Goal: Entertainment & Leisure: Consume media (video, audio)

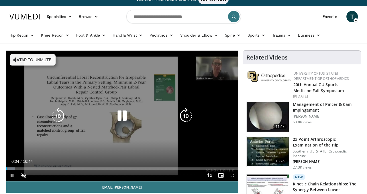
scroll to position [9, 0]
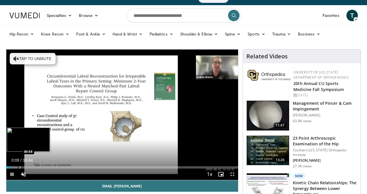
click at [20, 166] on video-js "**********" at bounding box center [122, 115] width 232 height 131
click at [19, 168] on div "Progress Bar" at bounding box center [19, 168] width 1 height 2
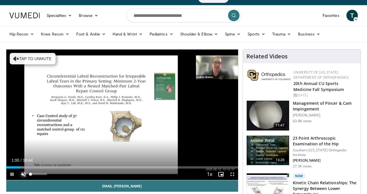
click at [24, 173] on span "Video Player" at bounding box center [23, 174] width 11 height 11
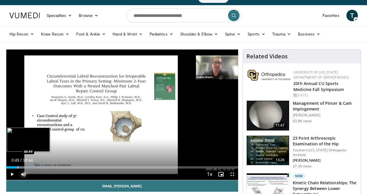
click at [17, 167] on div "00:49" at bounding box center [11, 168] width 11 height 2
click at [14, 167] on div "Progress Bar" at bounding box center [14, 168] width 1 height 2
click at [11, 167] on div "Progress Bar" at bounding box center [11, 168] width 1 height 2
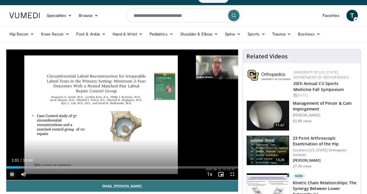
click at [10, 175] on span "Video Player" at bounding box center [11, 174] width 11 height 11
click at [232, 176] on span "Video Player" at bounding box center [232, 174] width 11 height 11
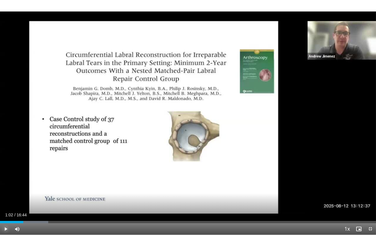
click at [5, 194] on span "Video Player" at bounding box center [5, 228] width 11 height 11
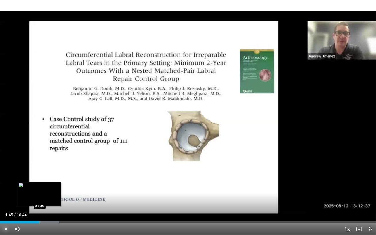
click at [40, 194] on div "Progress Bar" at bounding box center [40, 222] width 1 height 2
click at [46, 194] on div "Progress Bar" at bounding box center [46, 222] width 1 height 2
click at [50, 194] on div "Progress Bar" at bounding box center [50, 222] width 1 height 2
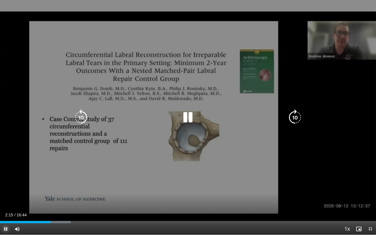
click at [55, 194] on div "Progress Bar" at bounding box center [55, 222] width 31 height 2
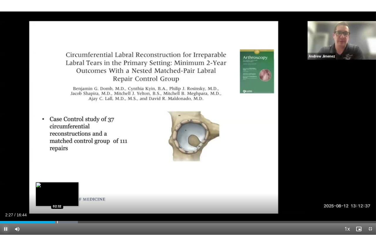
click at [57, 194] on div "Progress Bar" at bounding box center [57, 222] width 1 height 2
click at [66, 194] on div "Loaded : 21.73% 02:35 02:56" at bounding box center [188, 222] width 376 height 2
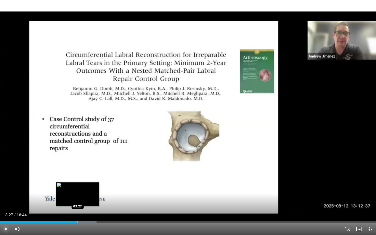
click at [77, 194] on div "Progress Bar" at bounding box center [77, 222] width 1 height 2
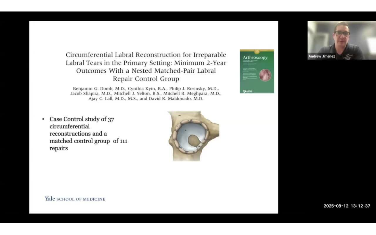
click at [82, 194] on div "10 seconds Tap to unmute" at bounding box center [188, 117] width 376 height 234
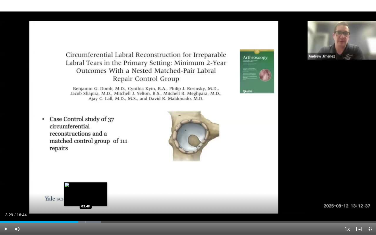
click at [85, 194] on div "Loaded : 26.89% 03:29 03:48" at bounding box center [188, 219] width 376 height 5
click at [89, 194] on div "Loaded : 28.88% 03:59 03:59" at bounding box center [188, 219] width 376 height 5
click at [95, 194] on div "Progress Bar" at bounding box center [95, 222] width 1 height 2
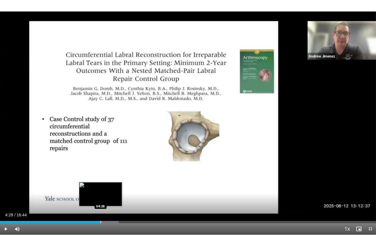
click at [100, 194] on div "Progress Bar" at bounding box center [100, 222] width 1 height 2
click at [104, 194] on div "Progress Bar" at bounding box center [104, 222] width 1 height 2
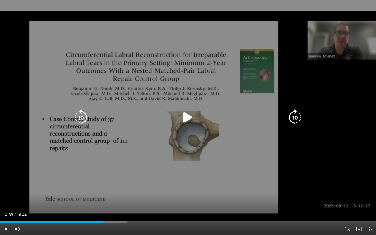
click at [190, 120] on icon "Video Player" at bounding box center [188, 117] width 16 height 16
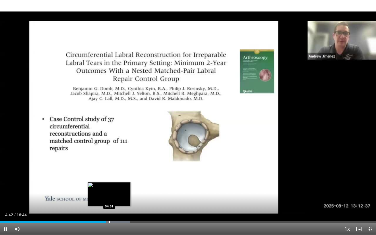
click at [109, 194] on div "Progress Bar" at bounding box center [109, 222] width 1 height 2
click at [114, 194] on div "Progress Bar" at bounding box center [114, 222] width 1 height 2
click at [117, 194] on div "Progress Bar" at bounding box center [117, 222] width 1 height 2
click at [120, 194] on div "Progress Bar" at bounding box center [120, 222] width 1 height 2
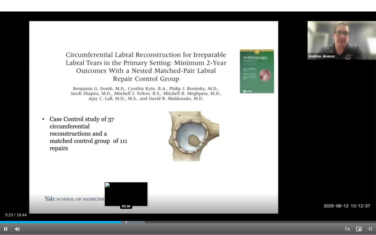
click at [126, 194] on div "Progress Bar" at bounding box center [126, 222] width 1 height 2
click at [129, 194] on div "Progress Bar" at bounding box center [129, 222] width 1 height 2
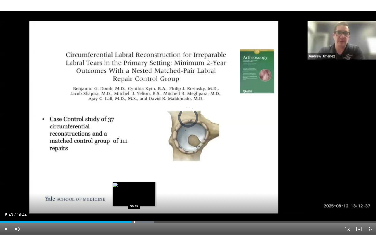
click at [134, 194] on div "Progress Bar" at bounding box center [134, 222] width 1 height 2
click at [139, 194] on div "Progress Bar" at bounding box center [139, 222] width 1 height 2
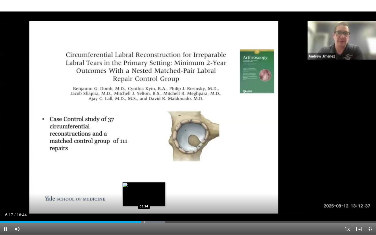
click at [144, 194] on div "Progress Bar" at bounding box center [144, 222] width 1 height 2
click at [150, 194] on div "Progress Bar" at bounding box center [150, 222] width 1 height 2
click at [153, 194] on div "Progress Bar" at bounding box center [153, 222] width 1 height 2
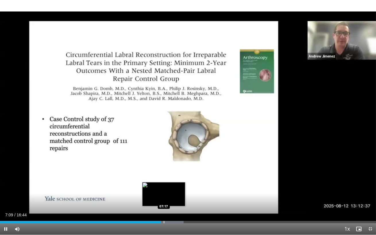
click at [163, 194] on div "Loaded : 48.80% 07:09 07:17" at bounding box center [188, 222] width 376 height 2
click at [166, 194] on div "Loaded : 49.80% 07:18 07:23" at bounding box center [188, 219] width 376 height 5
click at [170, 194] on div "Loaded : 50.38% 07:24 07:35" at bounding box center [188, 222] width 376 height 2
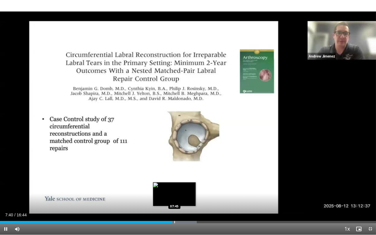
click at [174, 194] on div "Progress Bar" at bounding box center [174, 222] width 1 height 2
click at [176, 194] on div "Progress Bar" at bounding box center [176, 222] width 1 height 2
click at [181, 194] on div "Progress Bar" at bounding box center [181, 222] width 1 height 2
click at [184, 194] on div "Progress Bar" at bounding box center [184, 222] width 1 height 2
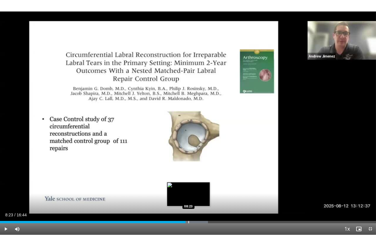
click at [188, 194] on div "Progress Bar" at bounding box center [188, 222] width 1 height 2
click at [197, 194] on div "Progress Bar" at bounding box center [197, 222] width 1 height 2
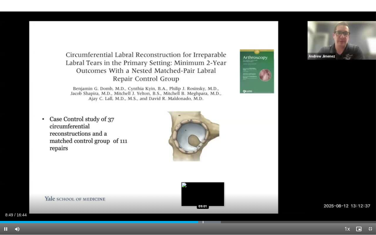
click at [202, 194] on div "Loaded : 58.76% 08:49 09:01" at bounding box center [188, 219] width 376 height 5
click at [209, 194] on div "Loaded : 60.26% 09:02 09:18" at bounding box center [188, 222] width 376 height 2
click at [215, 194] on div "Progress Bar" at bounding box center [215, 222] width 1 height 2
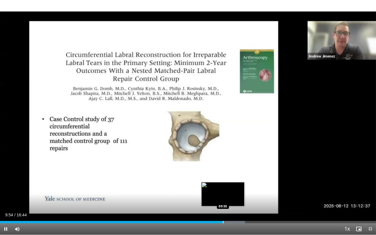
click at [223, 194] on div "Progress Bar" at bounding box center [223, 222] width 1 height 2
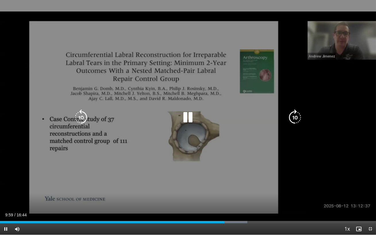
click at [225, 194] on div "Loaded : 65.74% 09:59 10:01" at bounding box center [188, 222] width 376 height 2
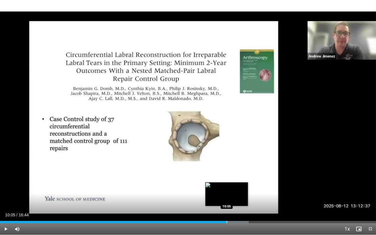
click at [226, 194] on div "Progress Bar" at bounding box center [226, 222] width 1 height 2
click at [229, 194] on div "Progress Bar" at bounding box center [229, 222] width 1 height 2
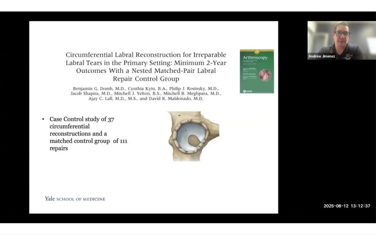
click at [231, 194] on div "10 seconds Tap to unmute" at bounding box center [188, 117] width 376 height 234
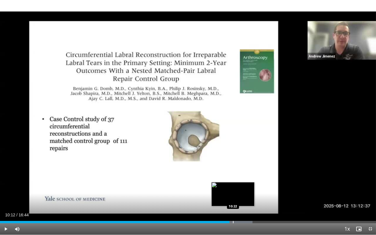
click at [233, 194] on div "Progress Bar" at bounding box center [233, 222] width 1 height 2
click at [235, 194] on div "Loaded : 68.17% 10:22 10:29" at bounding box center [188, 219] width 376 height 5
click at [238, 194] on div "Loaded : 68.17% 10:29 10:35" at bounding box center [188, 219] width 376 height 5
click at [240, 194] on div "Loaded : 69.72% 10:35 10:41" at bounding box center [188, 219] width 376 height 5
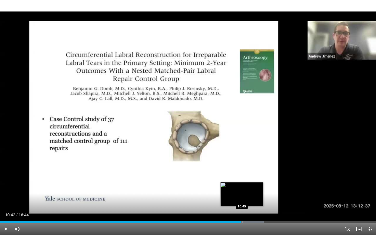
click at [242, 194] on div "Progress Bar" at bounding box center [242, 222] width 1 height 2
click at [246, 194] on div "Progress Bar" at bounding box center [246, 222] width 1 height 2
click at [249, 194] on div "Progress Bar" at bounding box center [253, 222] width 34 height 2
click at [252, 194] on div "Progress Bar" at bounding box center [252, 222] width 1 height 2
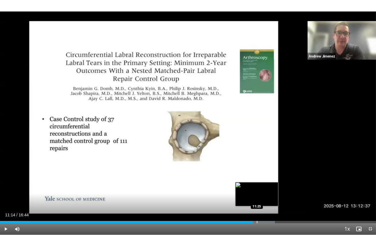
click at [256, 194] on div "Progress Bar" at bounding box center [256, 222] width 1 height 2
click at [261, 194] on div "Progress Bar" at bounding box center [261, 222] width 1 height 2
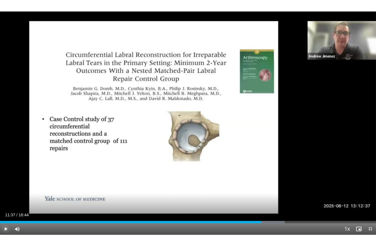
click at [7, 194] on span "Video Player" at bounding box center [5, 228] width 11 height 11
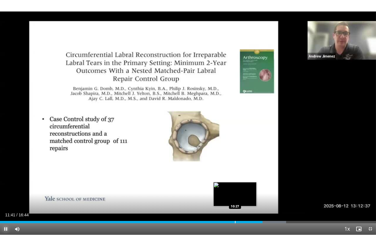
click at [235, 194] on div "Progress Bar" at bounding box center [235, 222] width 1 height 2
click at [229, 194] on div "Progress Bar" at bounding box center [229, 222] width 1 height 2
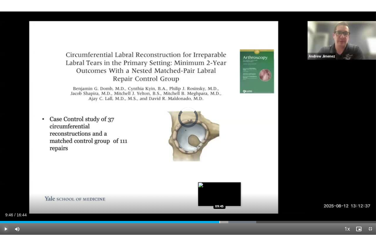
click at [219, 194] on div "Loaded : 68.17% 10:21 09:45" at bounding box center [188, 219] width 376 height 5
click at [221, 194] on div "Progress Bar" at bounding box center [221, 222] width 1 height 2
click at [224, 194] on div "Progress Bar" at bounding box center [224, 222] width 1 height 2
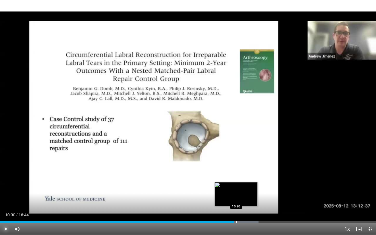
click at [236, 194] on div "Progress Bar" at bounding box center [236, 222] width 1 height 2
click at [238, 194] on div "Progress Bar" at bounding box center [238, 222] width 1 height 2
click at [240, 194] on div "Progress Bar" at bounding box center [240, 222] width 1 height 2
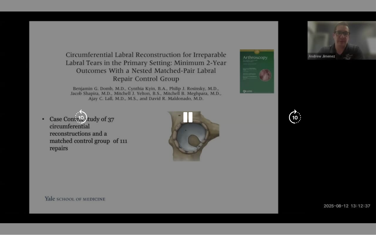
click at [243, 194] on div "10 seconds Tap to unmute" at bounding box center [188, 117] width 376 height 234
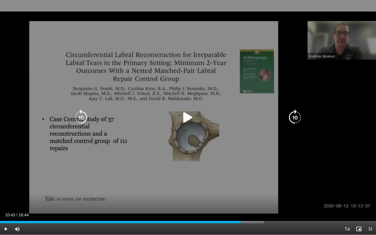
click at [0, 0] on div "Progress Bar" at bounding box center [0, 0] width 0 height 0
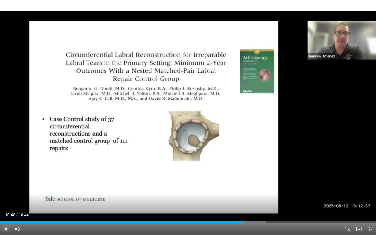
click at [5, 194] on span "Video Player" at bounding box center [5, 228] width 11 height 11
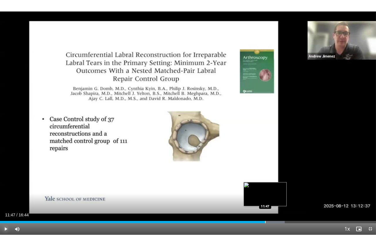
click at [265, 194] on div "Progress Bar" at bounding box center [265, 222] width 1 height 2
click at [268, 194] on div "Progress Bar" at bounding box center [268, 222] width 1 height 2
click at [272, 194] on div "Progress Bar" at bounding box center [272, 222] width 1 height 2
click at [279, 194] on div "Progress Bar" at bounding box center [279, 222] width 1 height 2
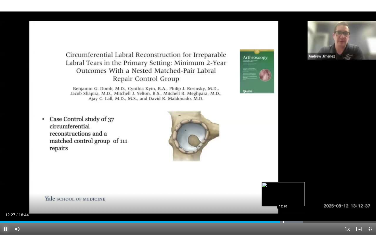
click at [283, 194] on div "Progress Bar" at bounding box center [283, 222] width 1 height 2
click at [288, 194] on video-js "**********" at bounding box center [188, 117] width 376 height 235
click at [287, 194] on div "Progress Bar" at bounding box center [287, 222] width 1 height 2
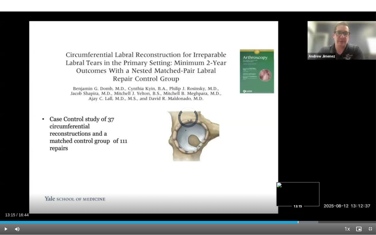
click at [297, 194] on div "Progress Bar" at bounding box center [297, 222] width 1 height 2
click at [302, 194] on div "Progress Bar" at bounding box center [302, 222] width 1 height 2
click at [308, 194] on div "Progress Bar" at bounding box center [308, 222] width 1 height 2
click at [315, 194] on div "Progress Bar" at bounding box center [312, 222] width 30 height 2
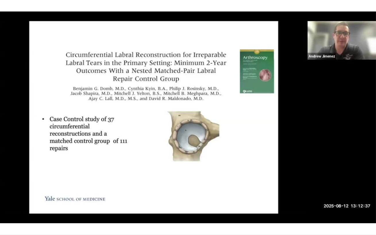
click at [324, 194] on div "10 seconds Tap to unmute" at bounding box center [188, 117] width 376 height 234
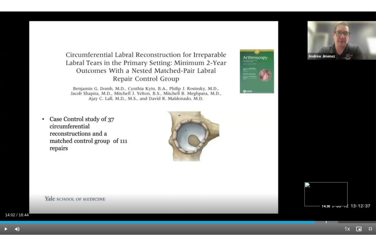
click at [325, 194] on div "Loaded : 89.90% 14:02 14:30" at bounding box center [188, 219] width 376 height 5
click at [336, 194] on div "Progress Bar" at bounding box center [336, 222] width 1 height 2
click at [5, 194] on span "Video Player" at bounding box center [5, 228] width 11 height 11
click at [364, 194] on div "Loaded : 100.00% 15:54 16:12" at bounding box center [188, 219] width 376 height 5
